Goal: Information Seeking & Learning: Learn about a topic

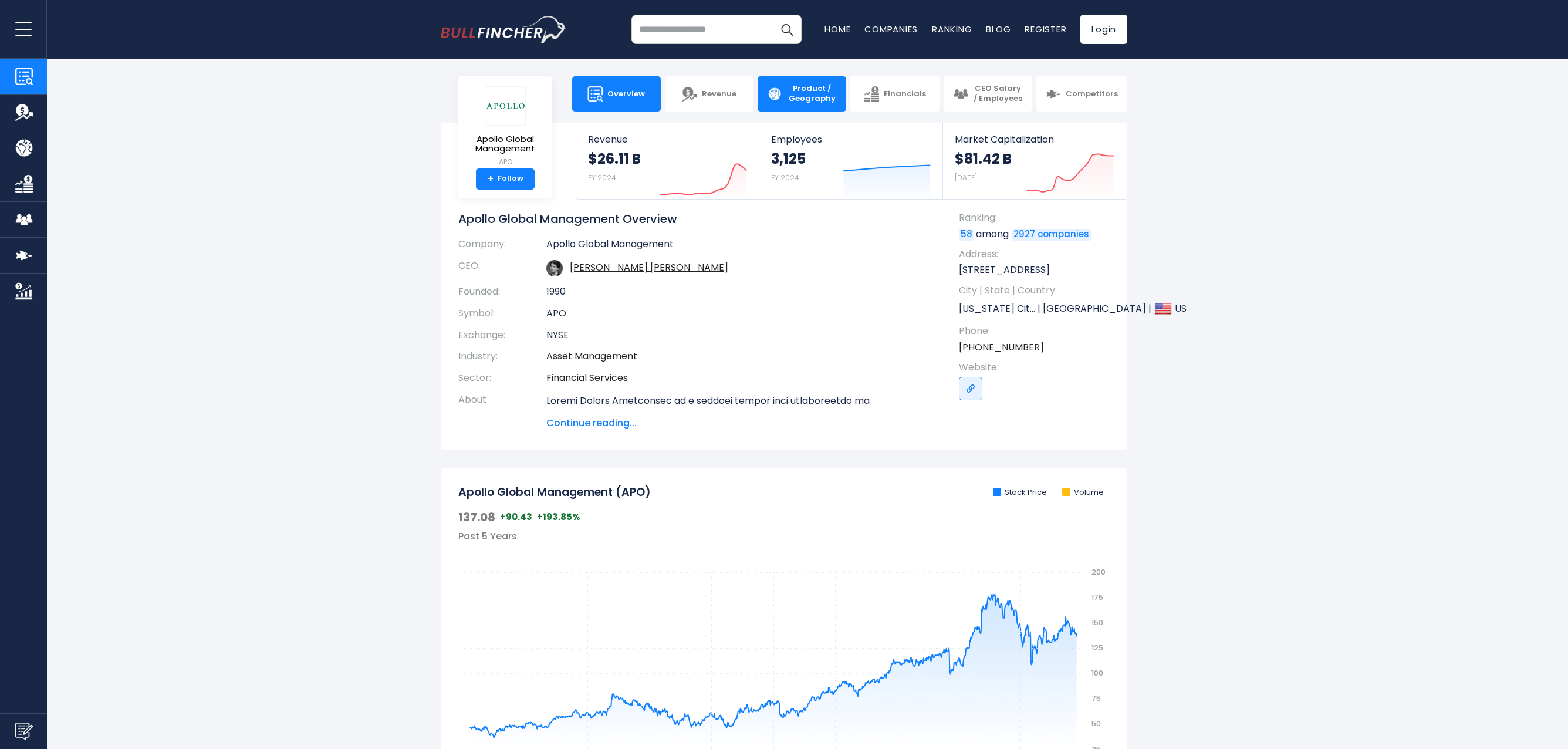
click at [800, 103] on span "Product / Geography" at bounding box center [812, 94] width 50 height 20
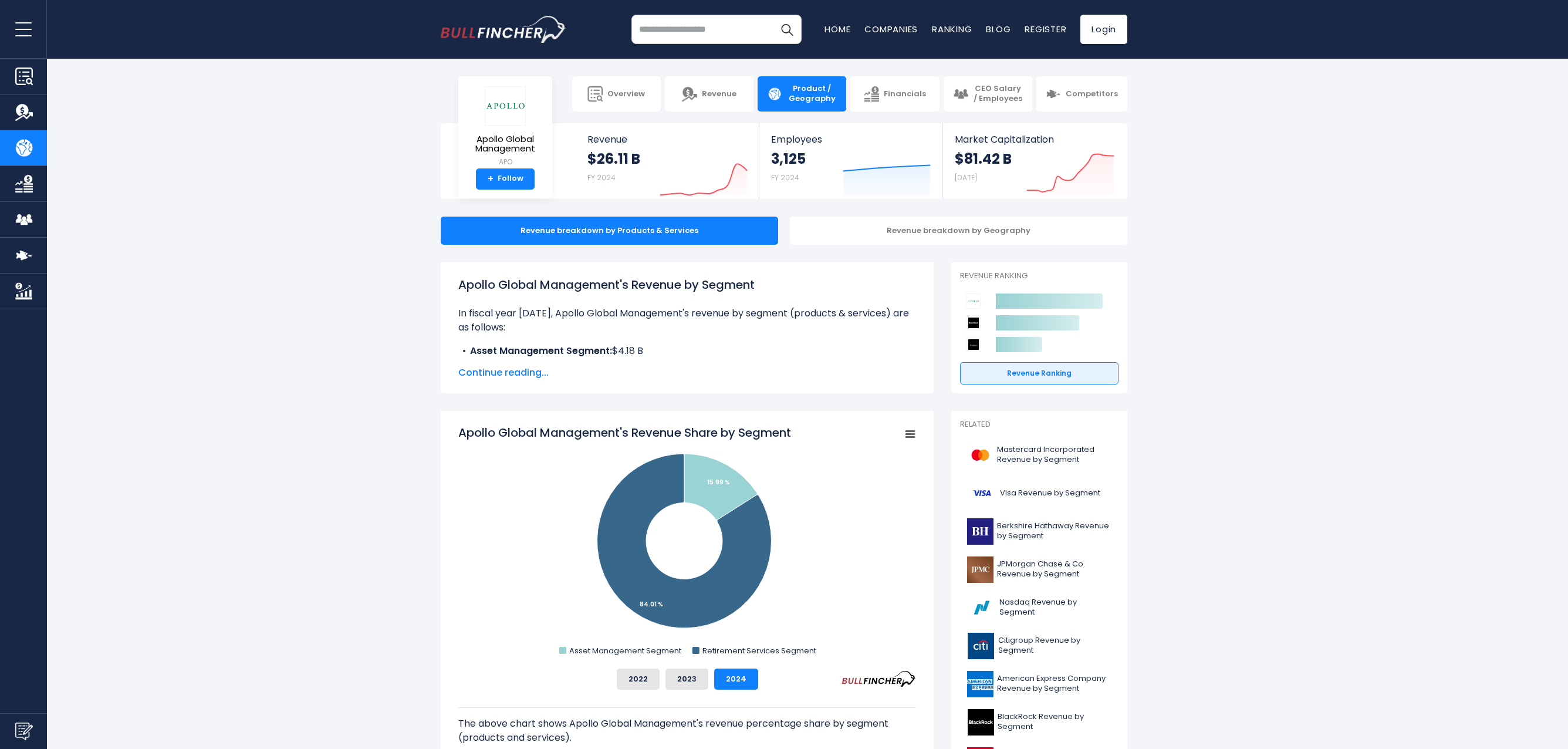
click at [529, 380] on span "Continue reading..." at bounding box center [687, 373] width 458 height 14
